Goal: Complete application form

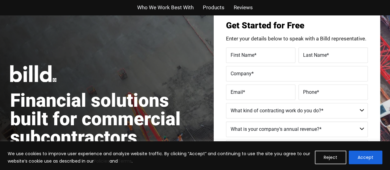
scroll to position [12, 0]
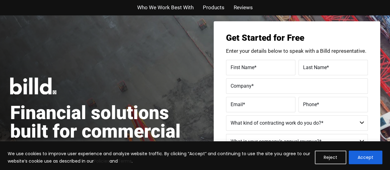
click at [248, 66] on span "First Name" at bounding box center [243, 67] width 24 height 6
click at [248, 66] on input "First Name *" at bounding box center [260, 67] width 69 height 15
click at [244, 64] on span "First Name" at bounding box center [236, 62] width 15 height 3
click at [248, 66] on input "First Name *" at bounding box center [260, 67] width 69 height 15
click at [265, 66] on label "First Name *" at bounding box center [261, 67] width 60 height 9
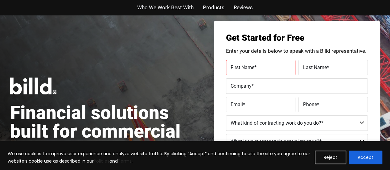
click at [265, 66] on input "First Name *" at bounding box center [260, 67] width 69 height 15
type input "[PERSON_NAME]"
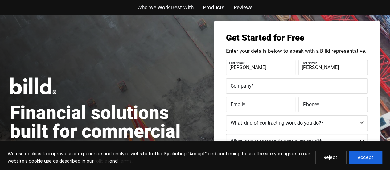
type input "[PERSON_NAME]"
type input "[DEMOGRAPHIC_DATA] [PERSON_NAME]"
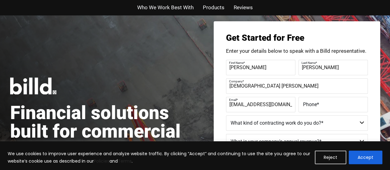
scroll to position [0, 3]
type input "[EMAIL_ADDRESS][DOMAIN_NAME]"
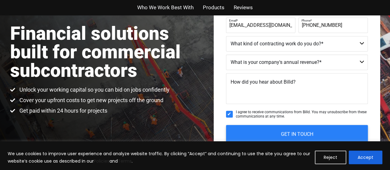
scroll to position [96, 0]
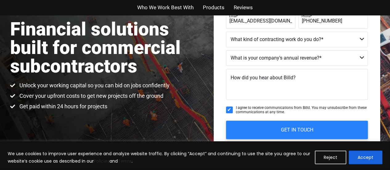
type input "[PHONE_NUMBER]"
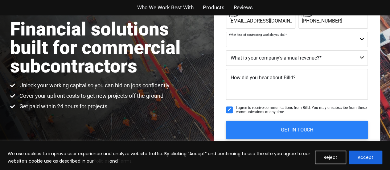
click at [362, 39] on select "Commercial Commercial and Residential Residential Not a Contractor" at bounding box center [297, 39] width 142 height 15
select select "Commercial and Residential"
click at [226, 32] on select "Commercial Commercial and Residential Residential Not a Contractor" at bounding box center [297, 39] width 142 height 15
click at [335, 156] on button "Reject" at bounding box center [330, 158] width 31 height 14
